Goal: Information Seeking & Learning: Learn about a topic

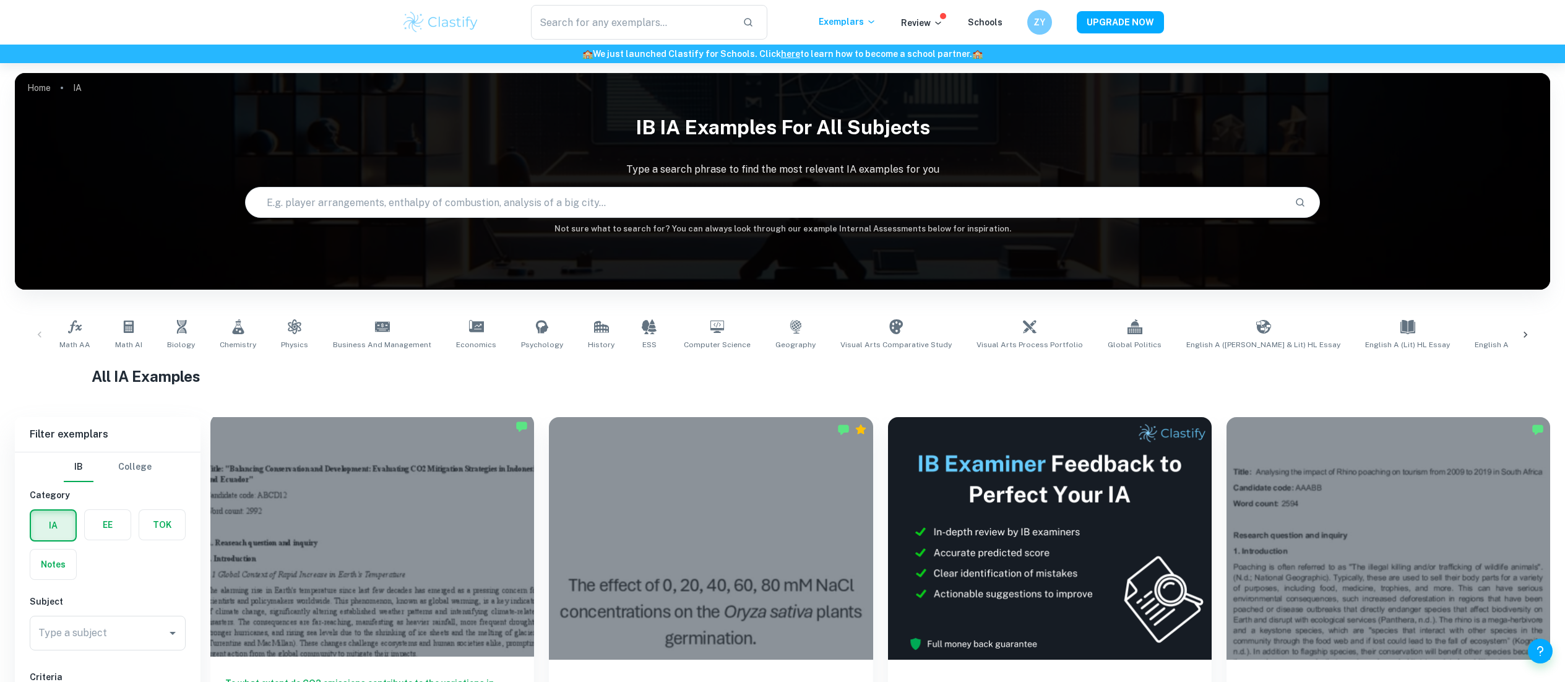
scroll to position [219, 0]
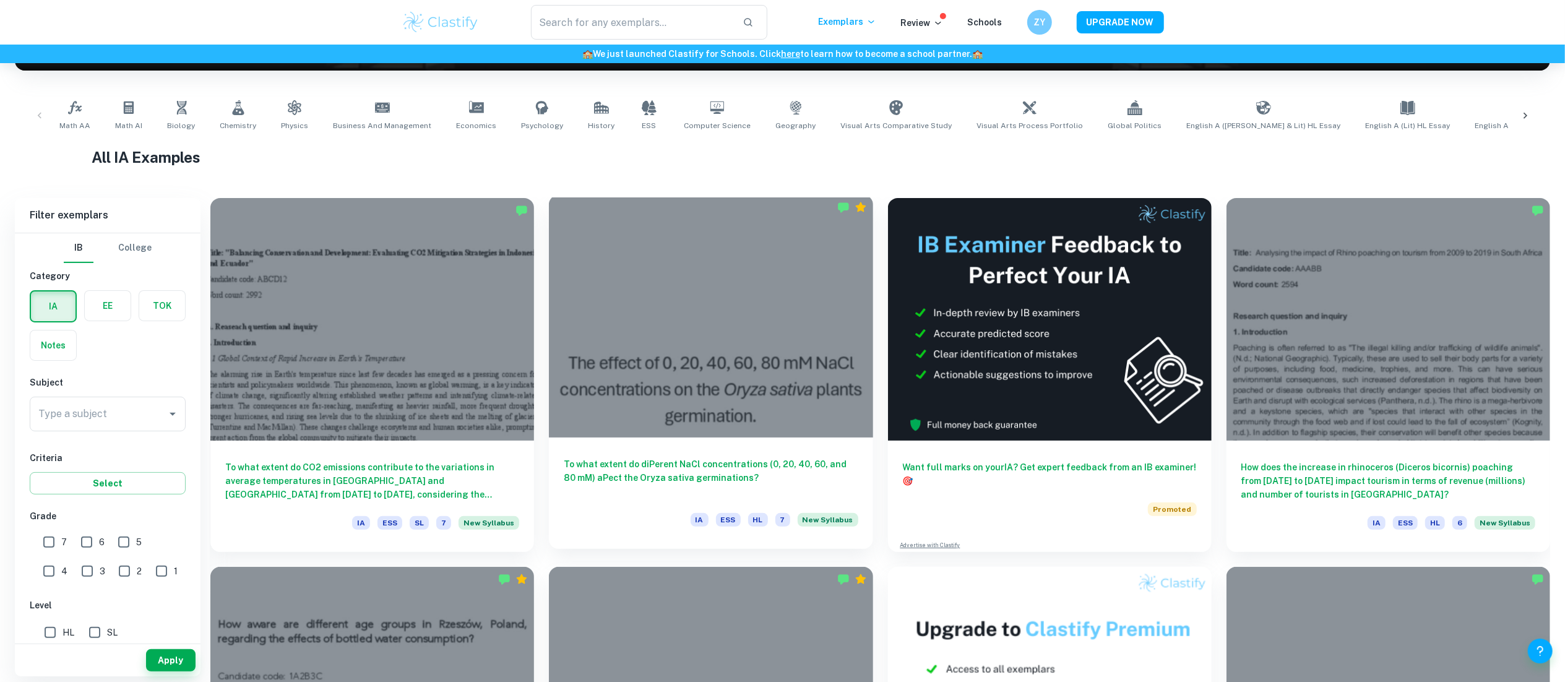
click at [644, 343] on div at bounding box center [711, 316] width 324 height 243
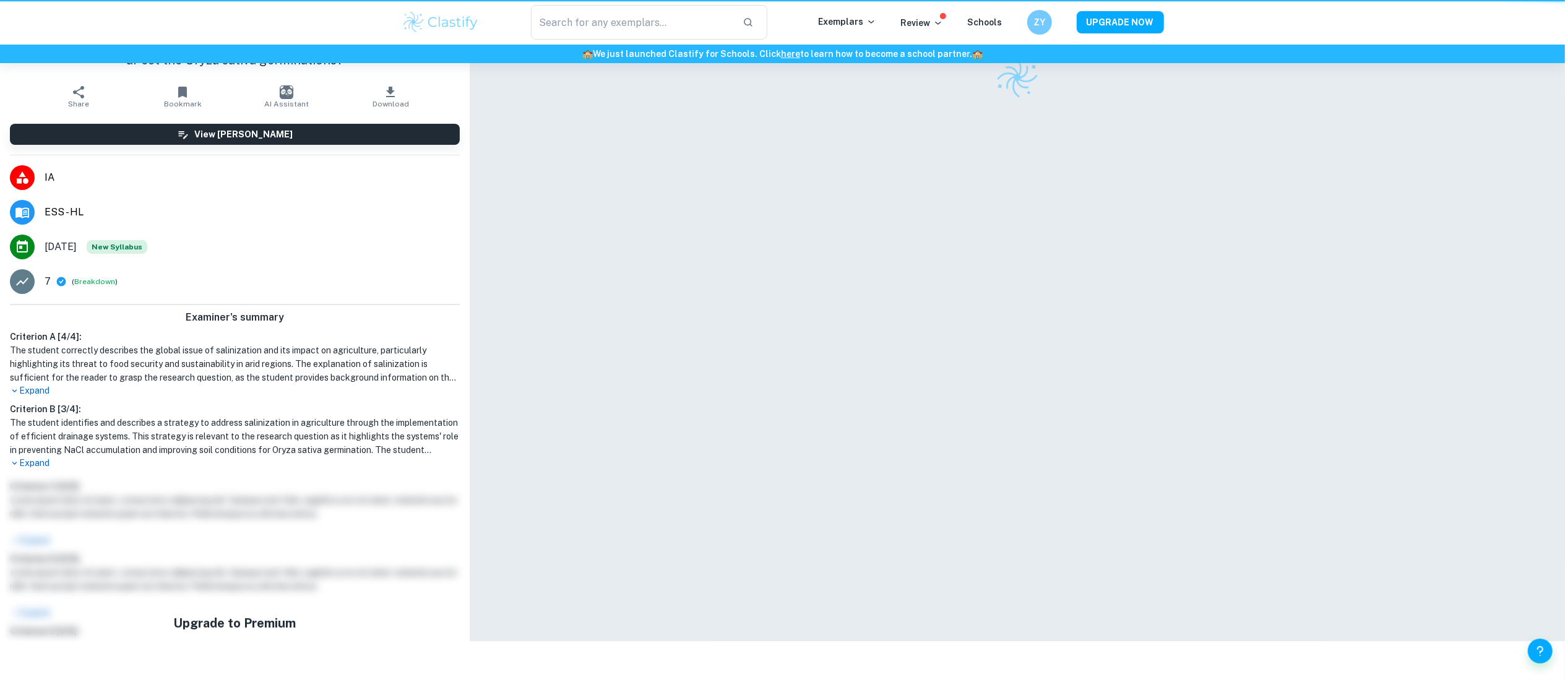
click at [644, 343] on div at bounding box center [1017, 320] width 1095 height 641
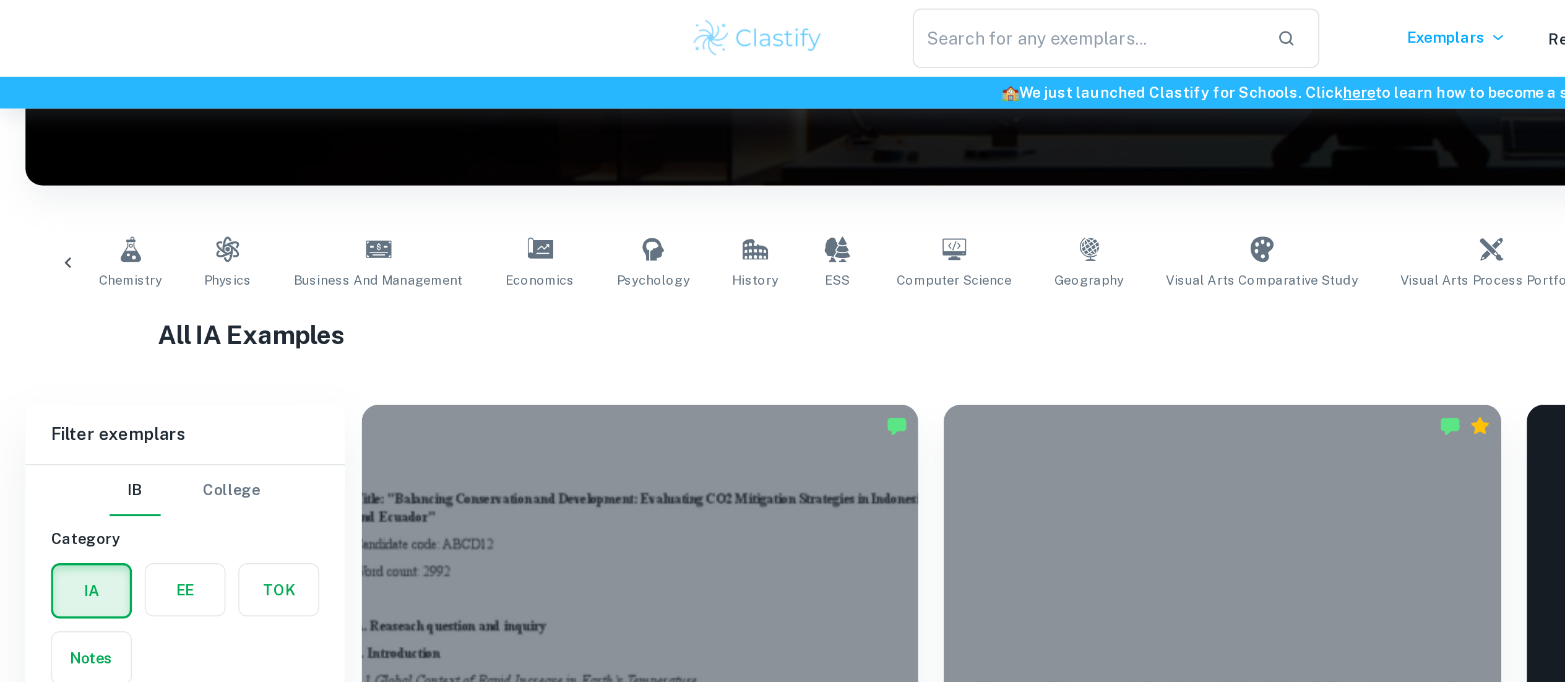
scroll to position [0, 211]
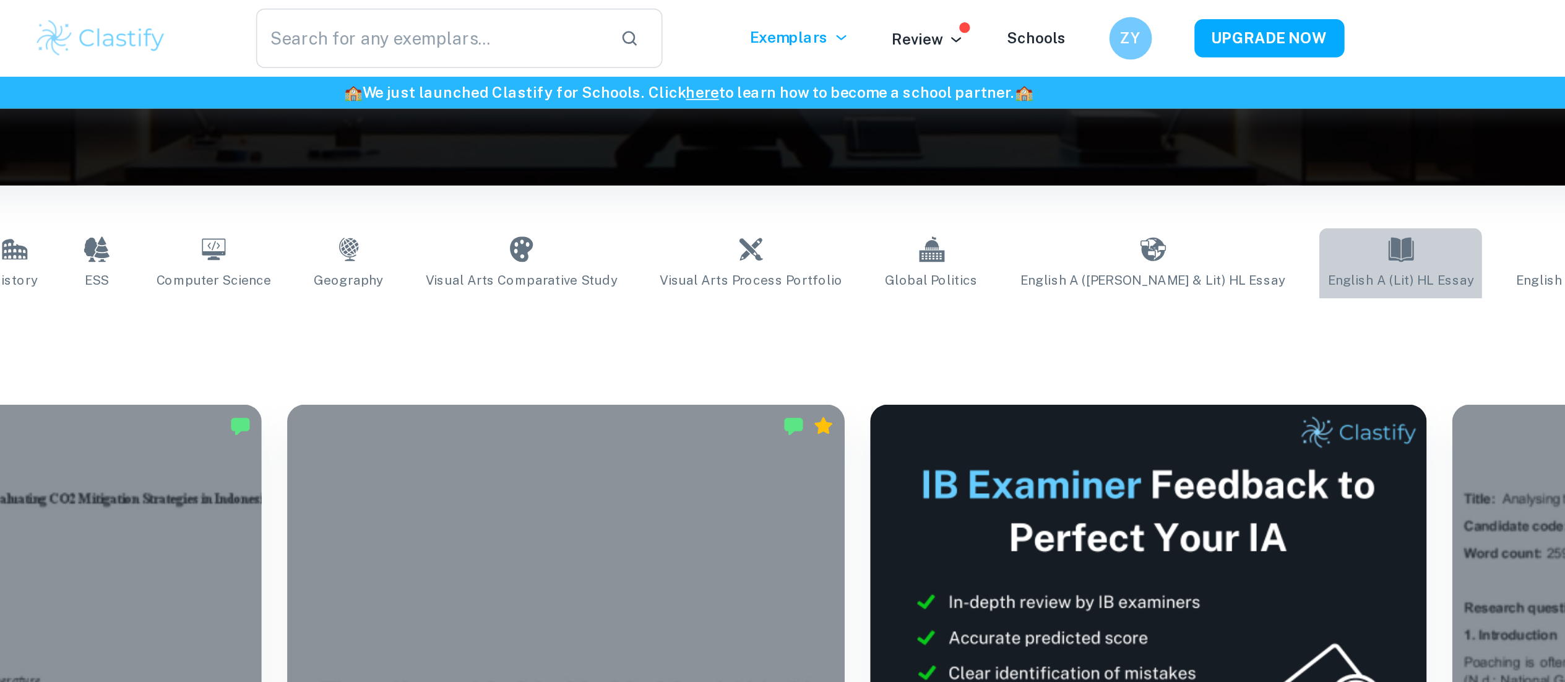
click at [1149, 151] on link "English A (Lit) HL Essay" at bounding box center [1196, 152] width 95 height 41
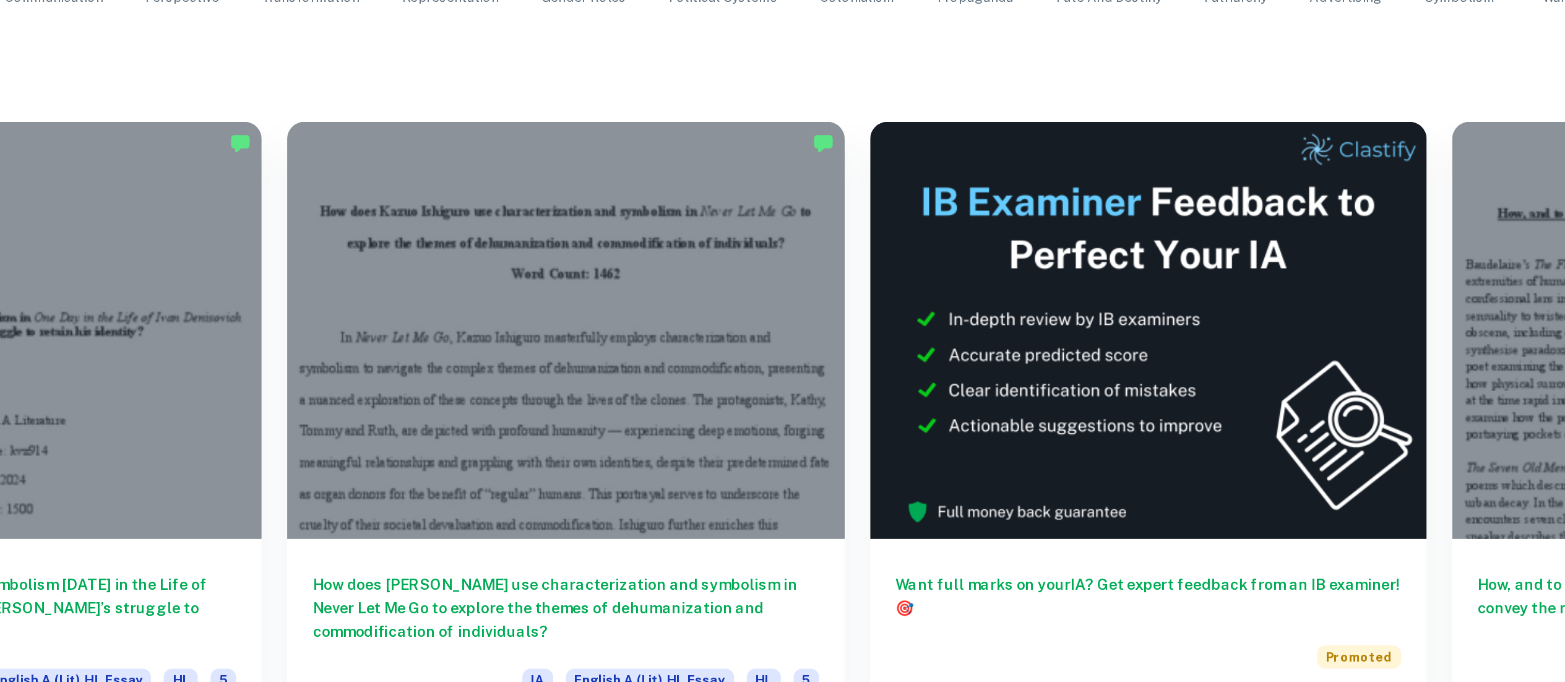
scroll to position [61, 0]
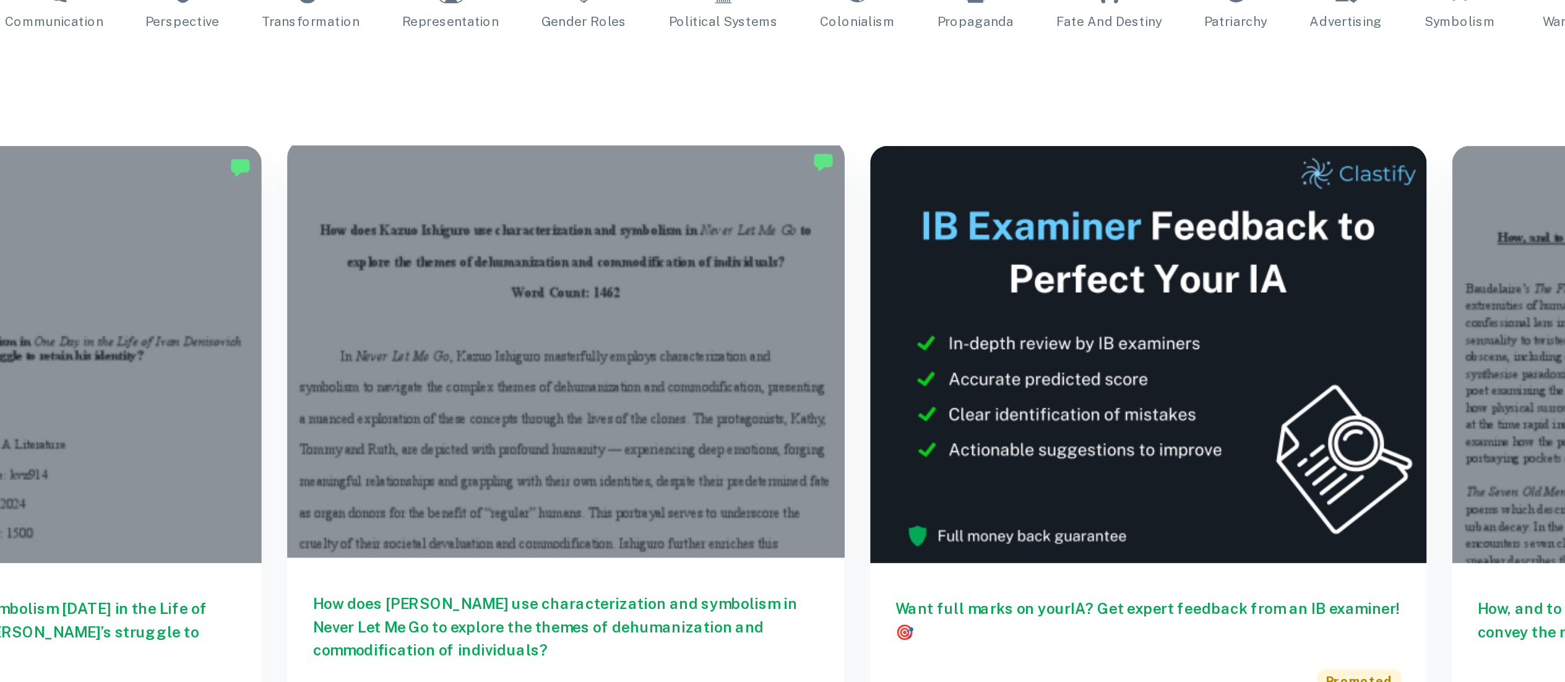
click at [797, 505] on div at bounding box center [711, 474] width 324 height 243
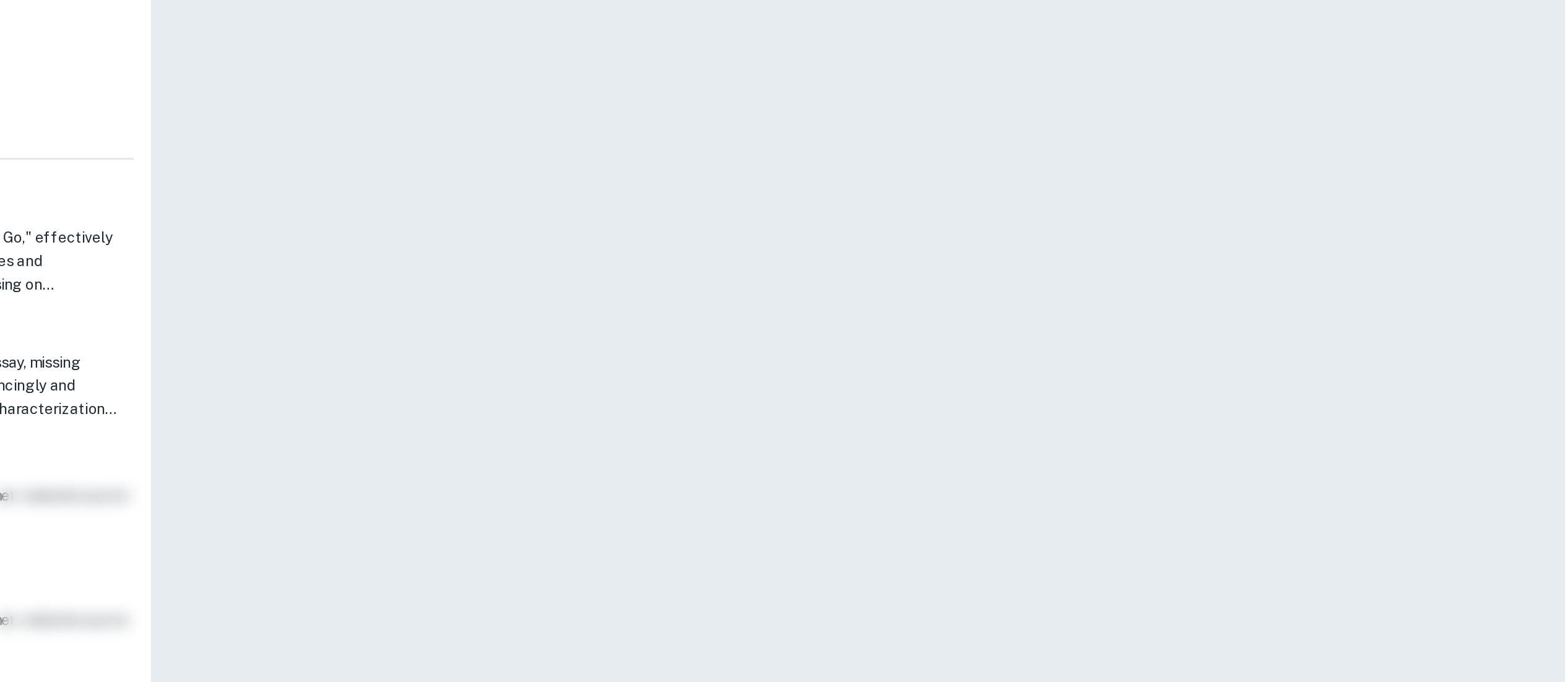
click at [797, 505] on div at bounding box center [1017, 383] width 619 height 641
